Goal: Task Accomplishment & Management: Manage account settings

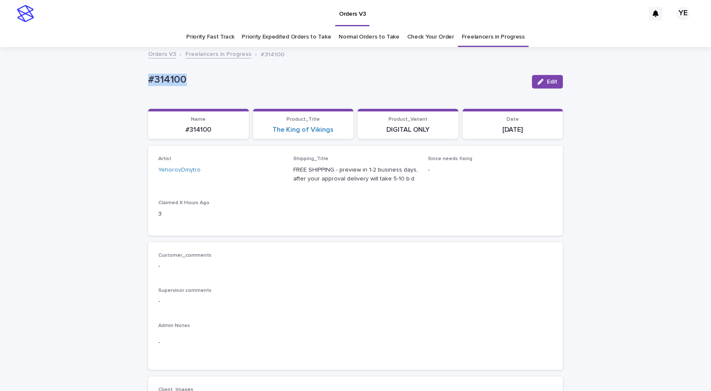
drag, startPoint x: 545, startPoint y: 77, endPoint x: 523, endPoint y: 76, distance: 21.6
click at [545, 77] on button "Edit" at bounding box center [547, 82] width 31 height 14
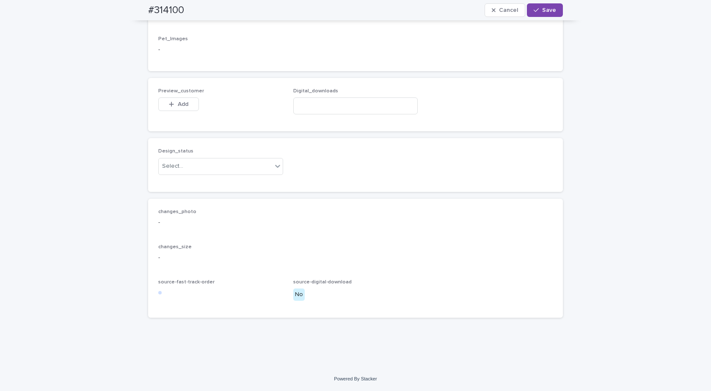
scroll to position [521, 0]
click at [314, 102] on input at bounding box center [355, 105] width 125 height 17
paste input "**********"
type input "**********"
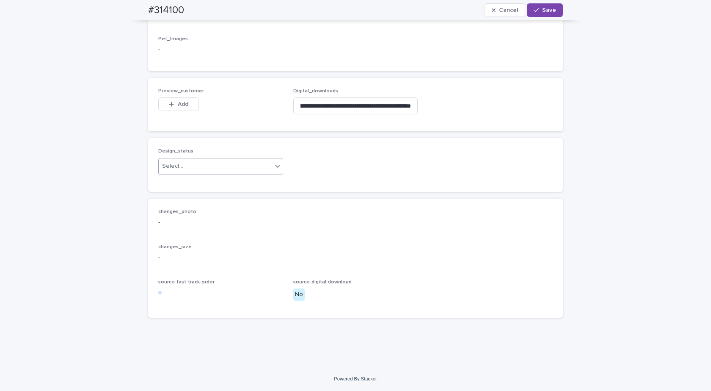
click at [200, 168] on div "Select..." at bounding box center [215, 166] width 113 height 14
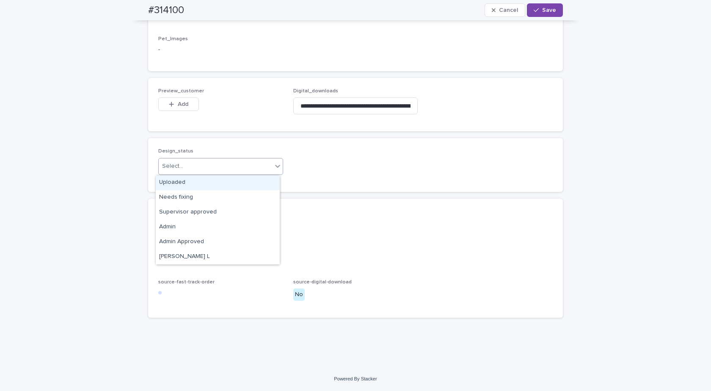
click at [183, 184] on div "Uploaded" at bounding box center [218, 182] width 124 height 15
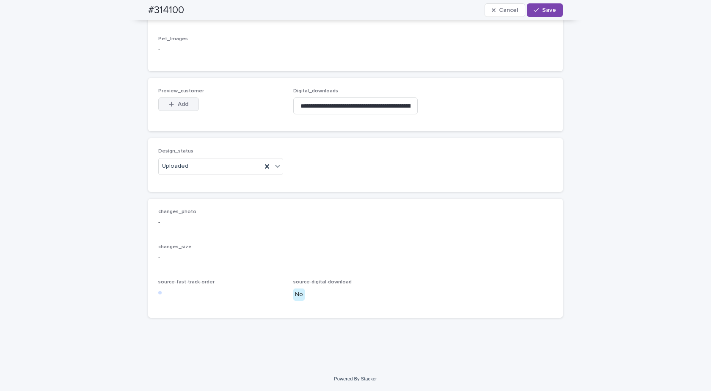
click at [180, 104] on span "Add" at bounding box center [183, 104] width 11 height 6
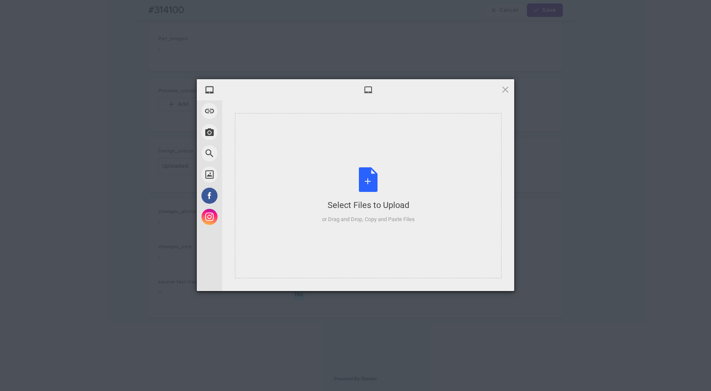
click at [379, 177] on div "Select Files to Upload or Drag and Drop, Copy and Paste Files" at bounding box center [368, 195] width 93 height 56
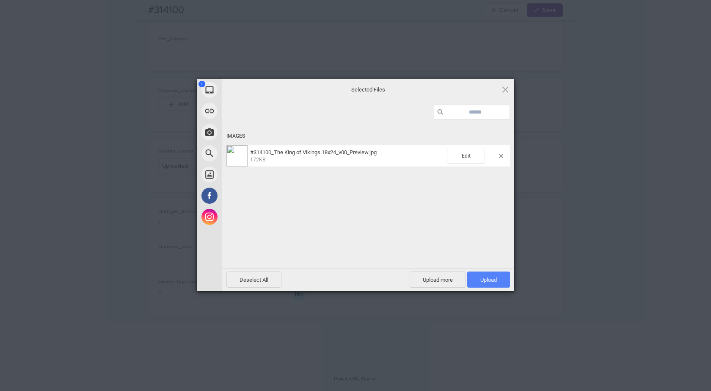
click at [494, 278] on span "Upload 1" at bounding box center [489, 280] width 17 height 6
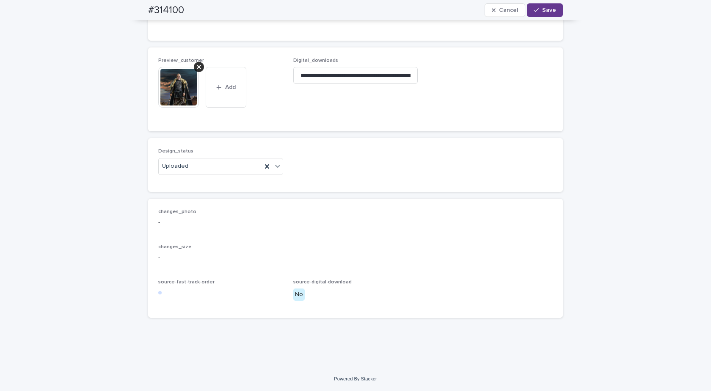
click at [544, 11] on span "Save" at bounding box center [549, 10] width 14 height 6
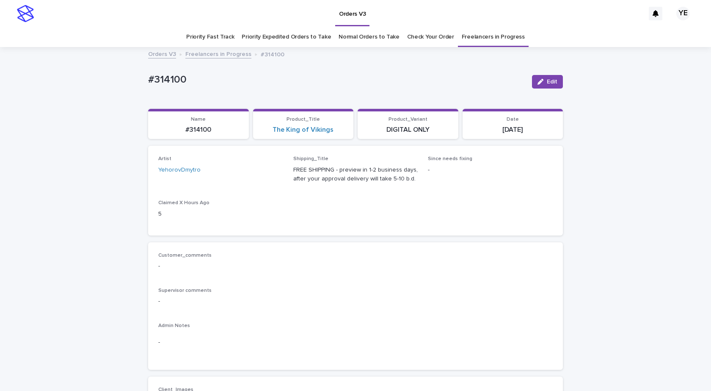
click at [206, 54] on link "Freelancers in Progress" at bounding box center [218, 54] width 66 height 10
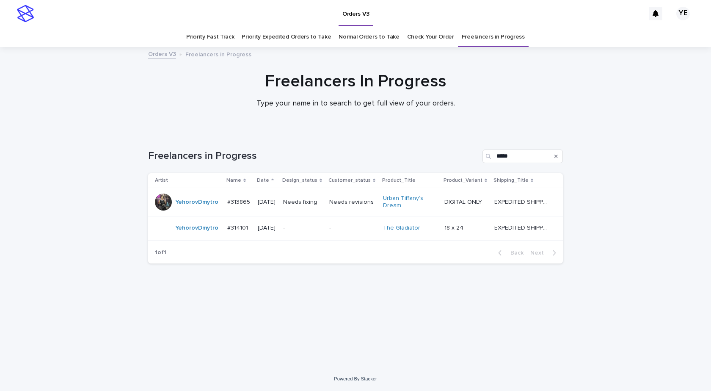
click at [181, 211] on td "YehorovDmytro" at bounding box center [186, 202] width 76 height 28
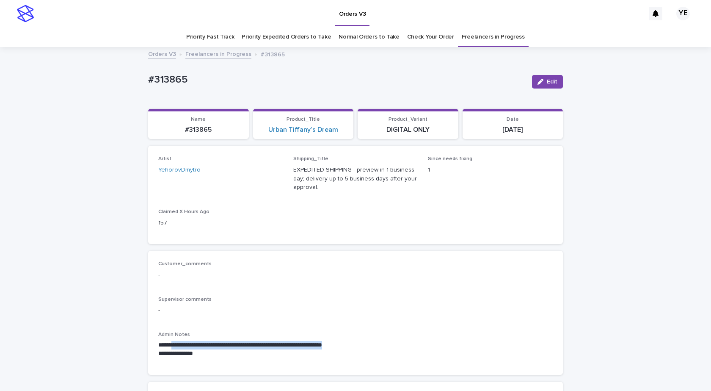
drag, startPoint x: 390, startPoint y: 345, endPoint x: 174, endPoint y: 346, distance: 216.8
click at [174, 346] on p "**********" at bounding box center [355, 345] width 395 height 8
copy p "**********"
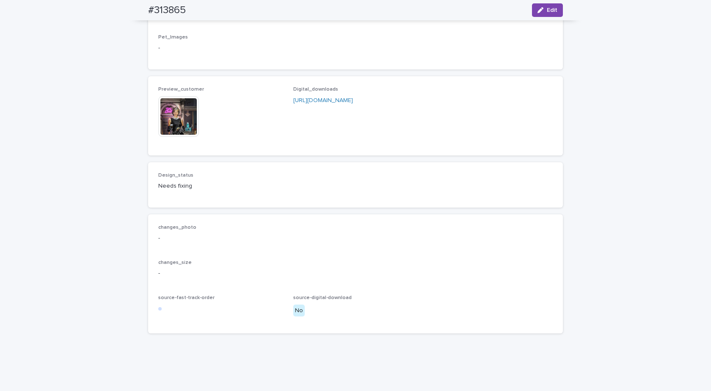
scroll to position [535, 0]
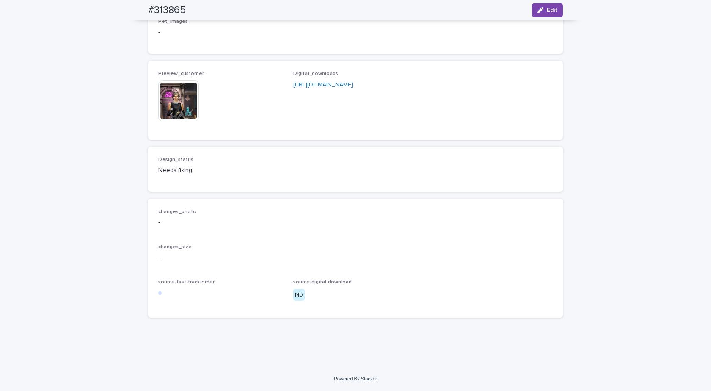
click at [171, 102] on img at bounding box center [178, 100] width 41 height 41
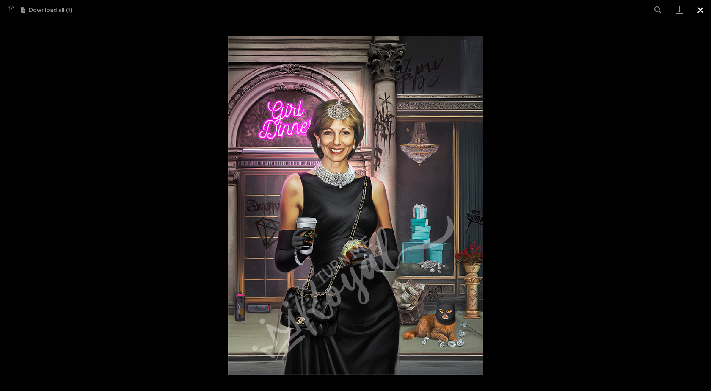
click at [702, 9] on button "Close gallery" at bounding box center [700, 10] width 21 height 20
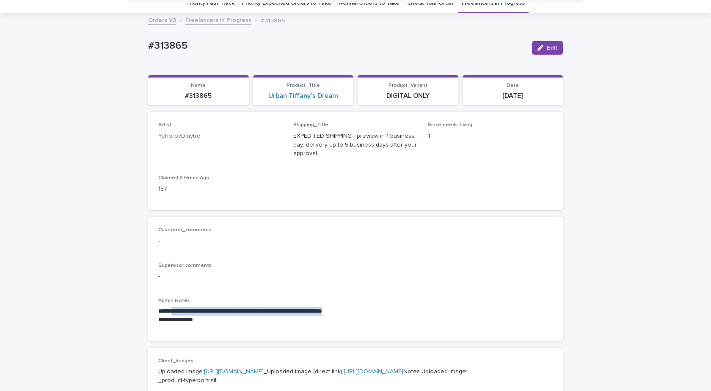
scroll to position [0, 0]
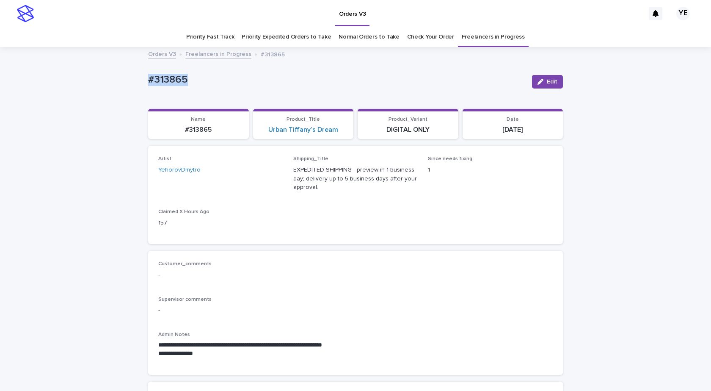
drag, startPoint x: 196, startPoint y: 85, endPoint x: 136, endPoint y: 84, distance: 59.7
copy p "#313865"
